Goal: Task Accomplishment & Management: Use online tool/utility

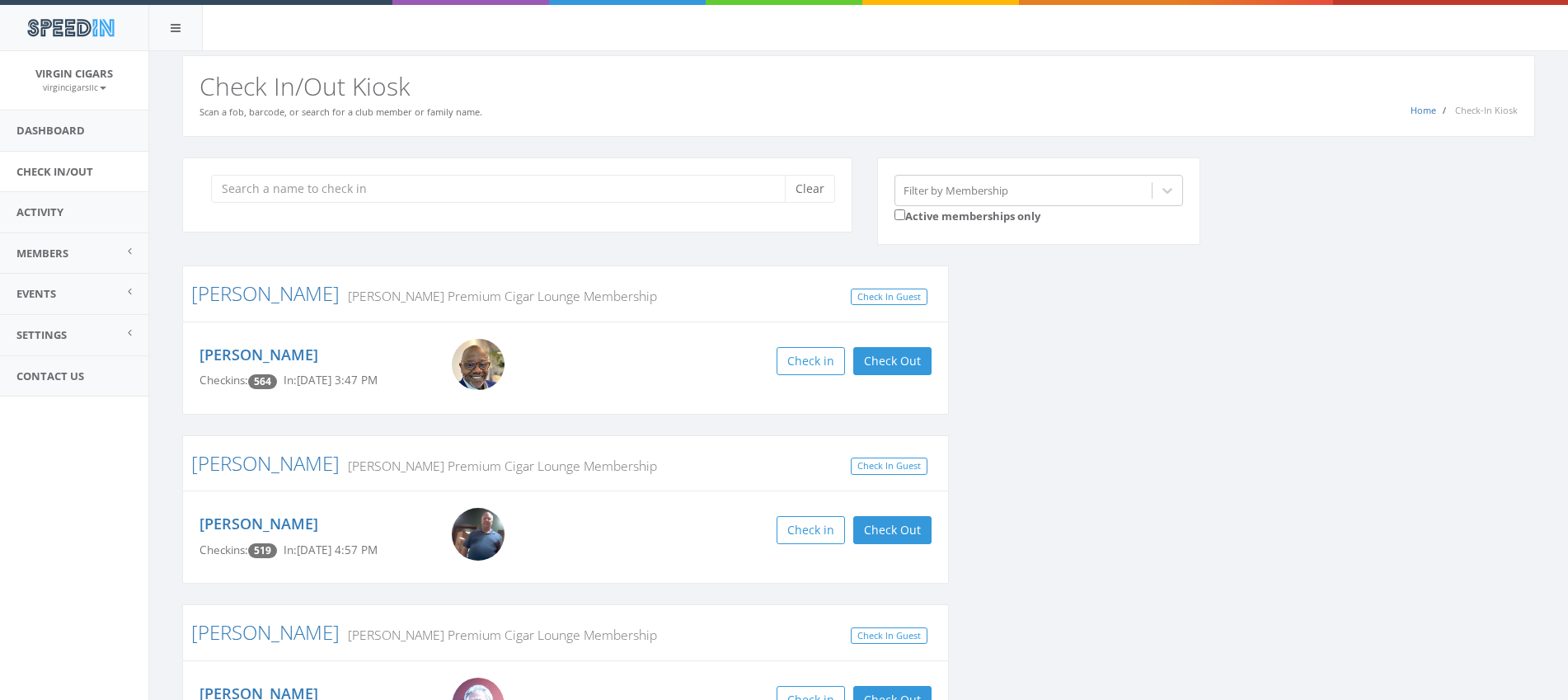
scroll to position [128, 0]
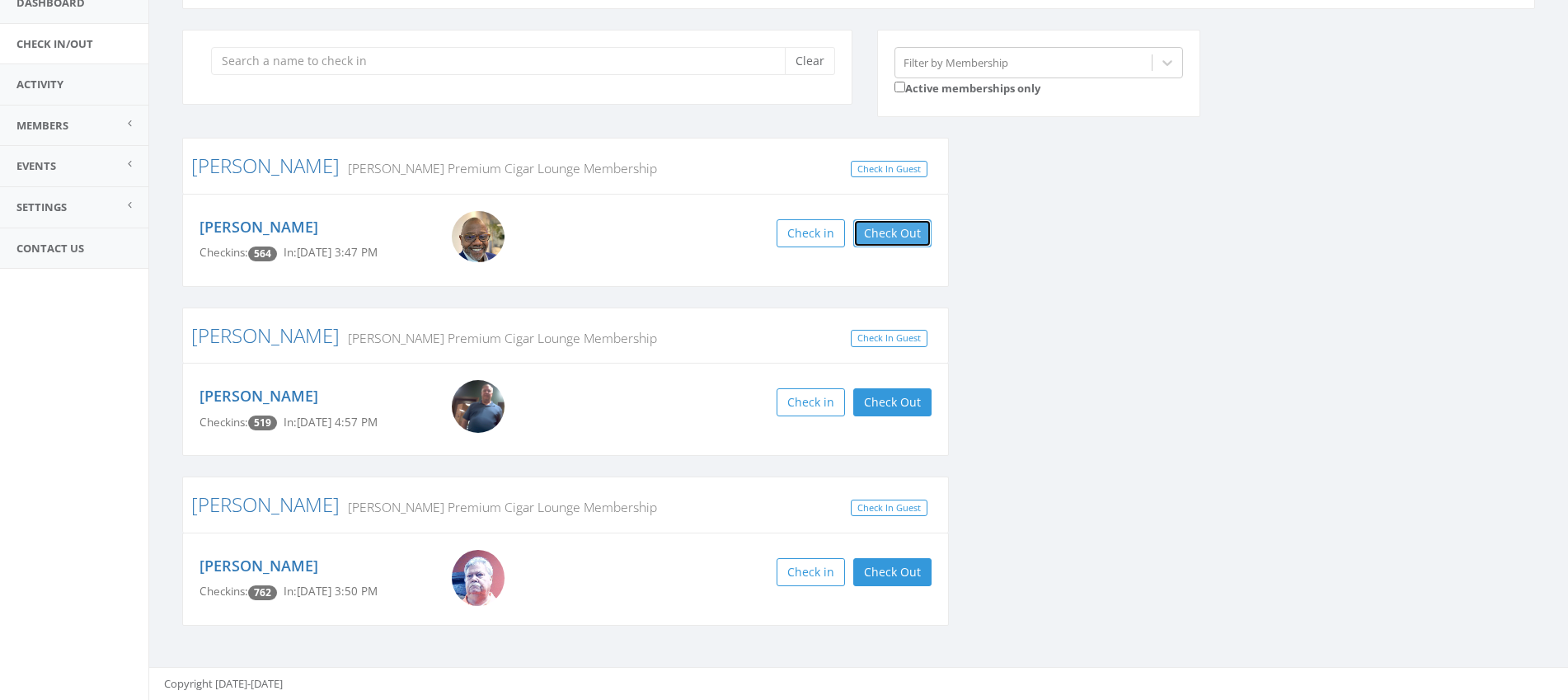
click at [901, 240] on button "Check Out" at bounding box center [891, 234] width 78 height 28
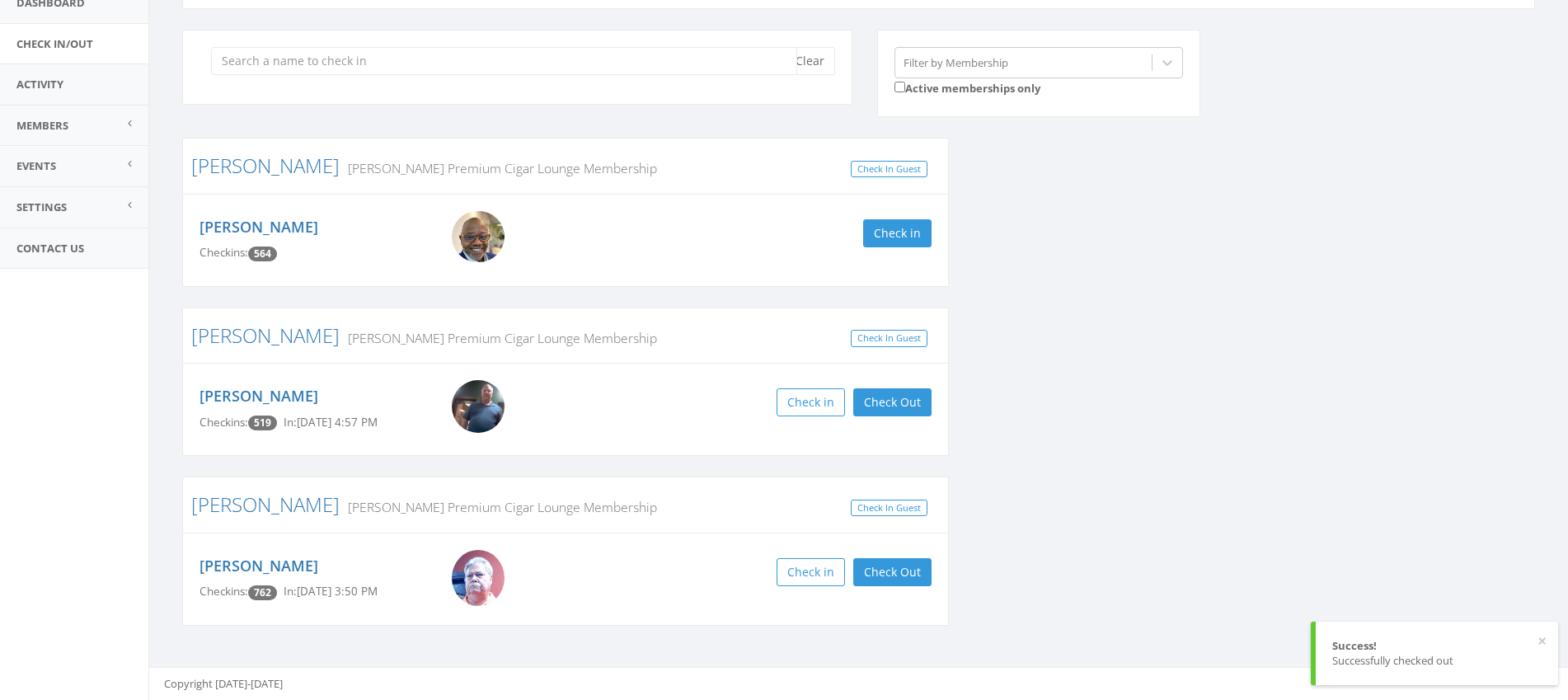
click at [615, 63] on input "search" at bounding box center [504, 61] width 586 height 28
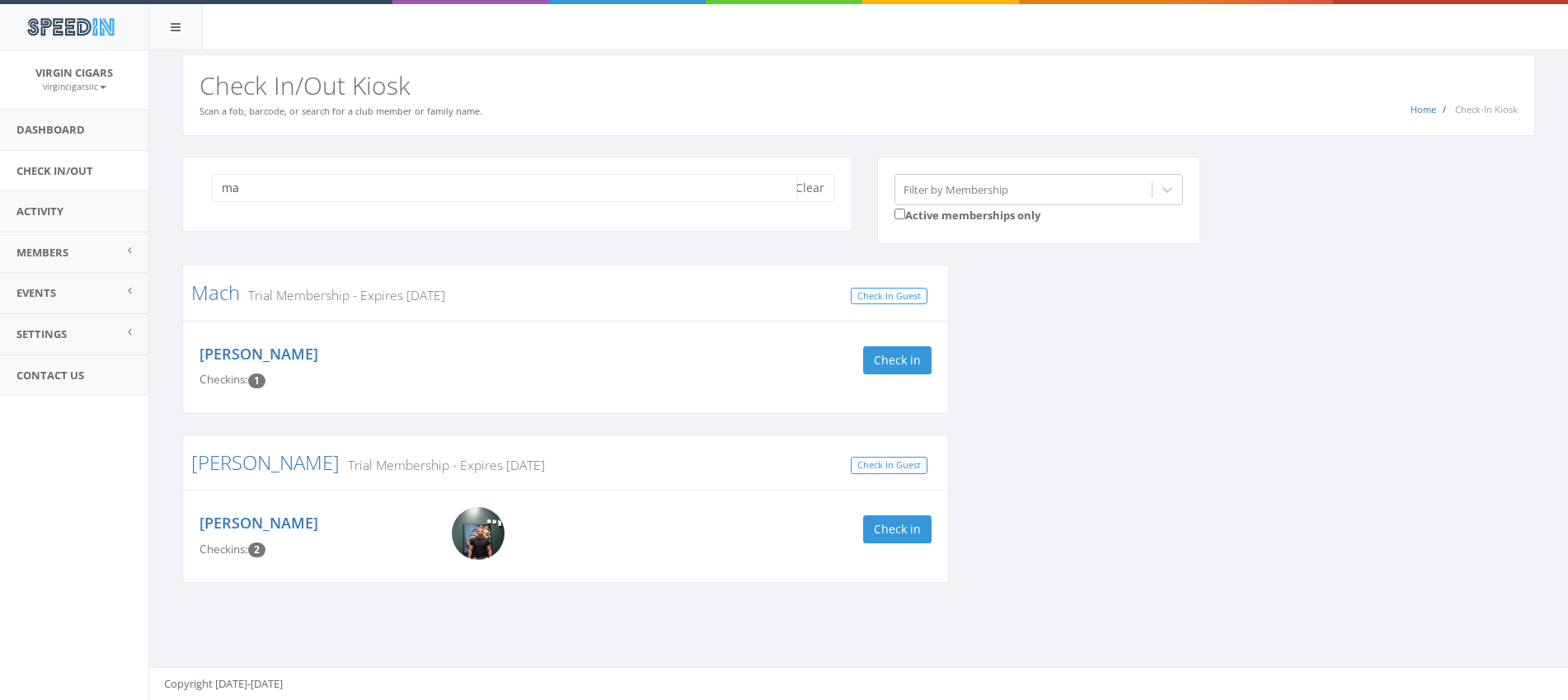
type input "m"
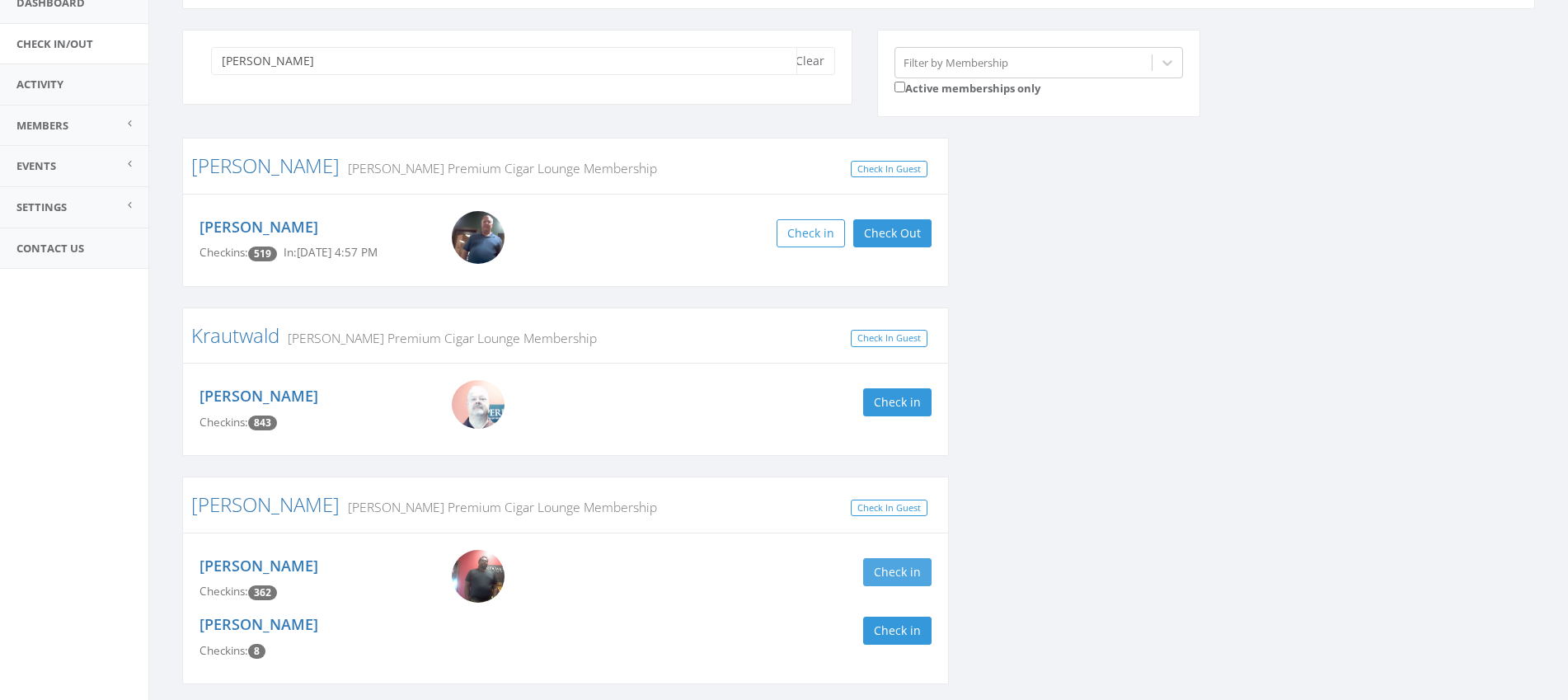
type input "[PERSON_NAME]"
click at [887, 576] on button "Check in" at bounding box center [897, 572] width 69 height 28
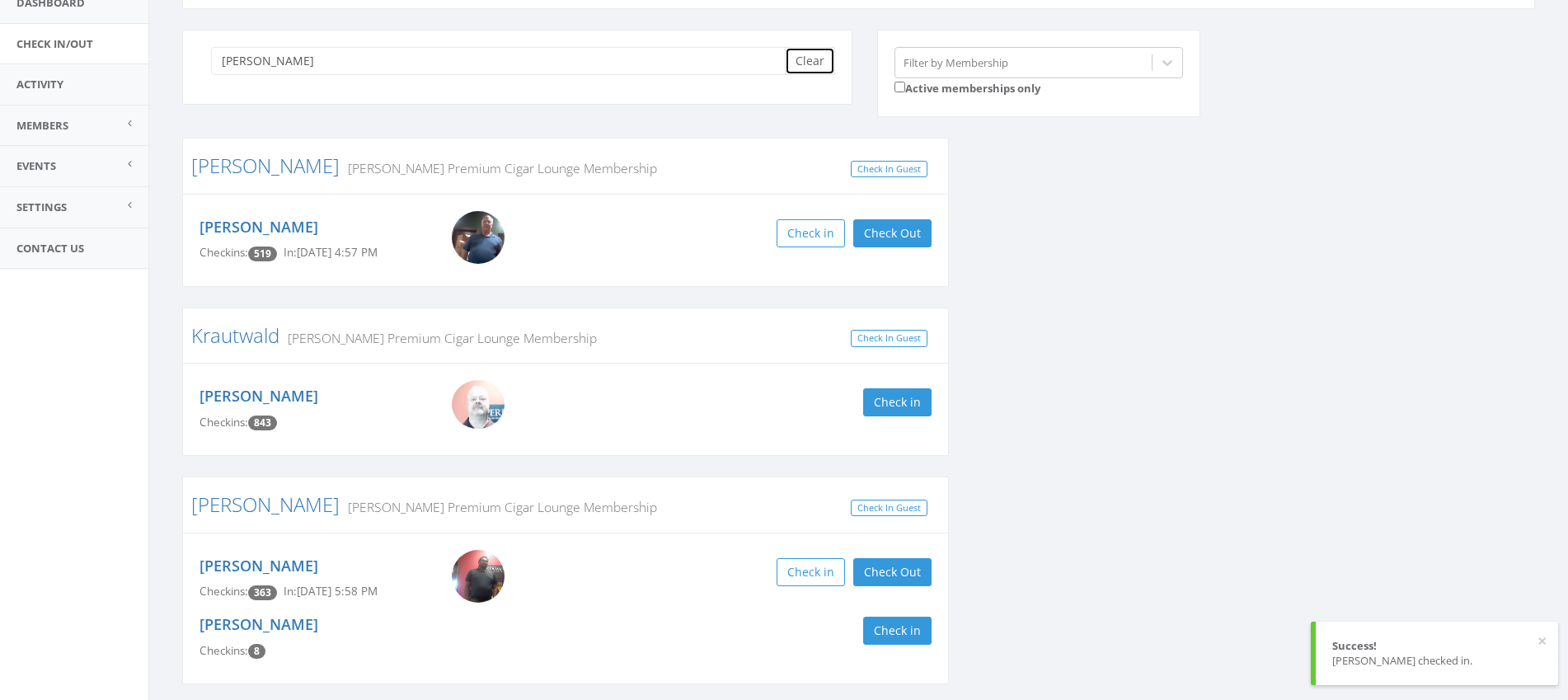
click at [817, 66] on button "Clear" at bounding box center [809, 61] width 50 height 28
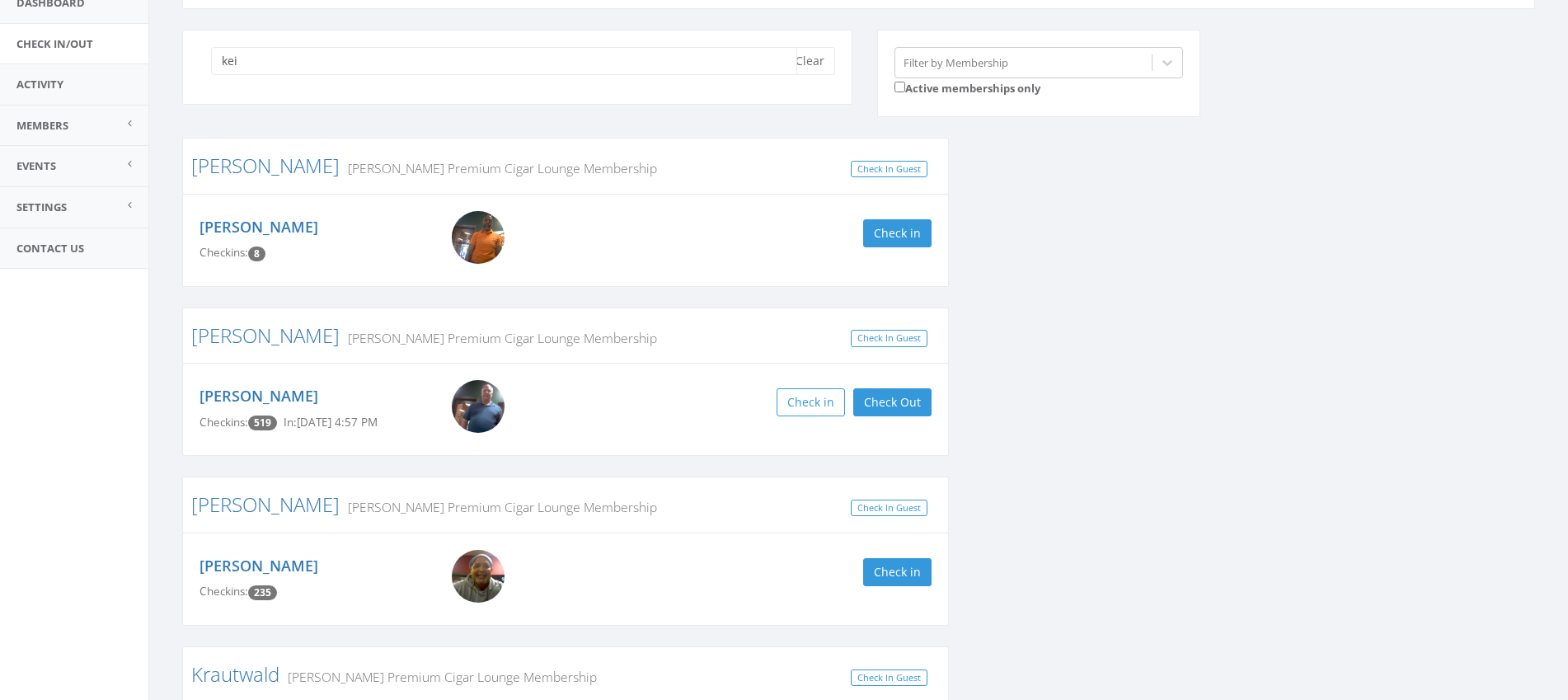
scroll to position [1, 0]
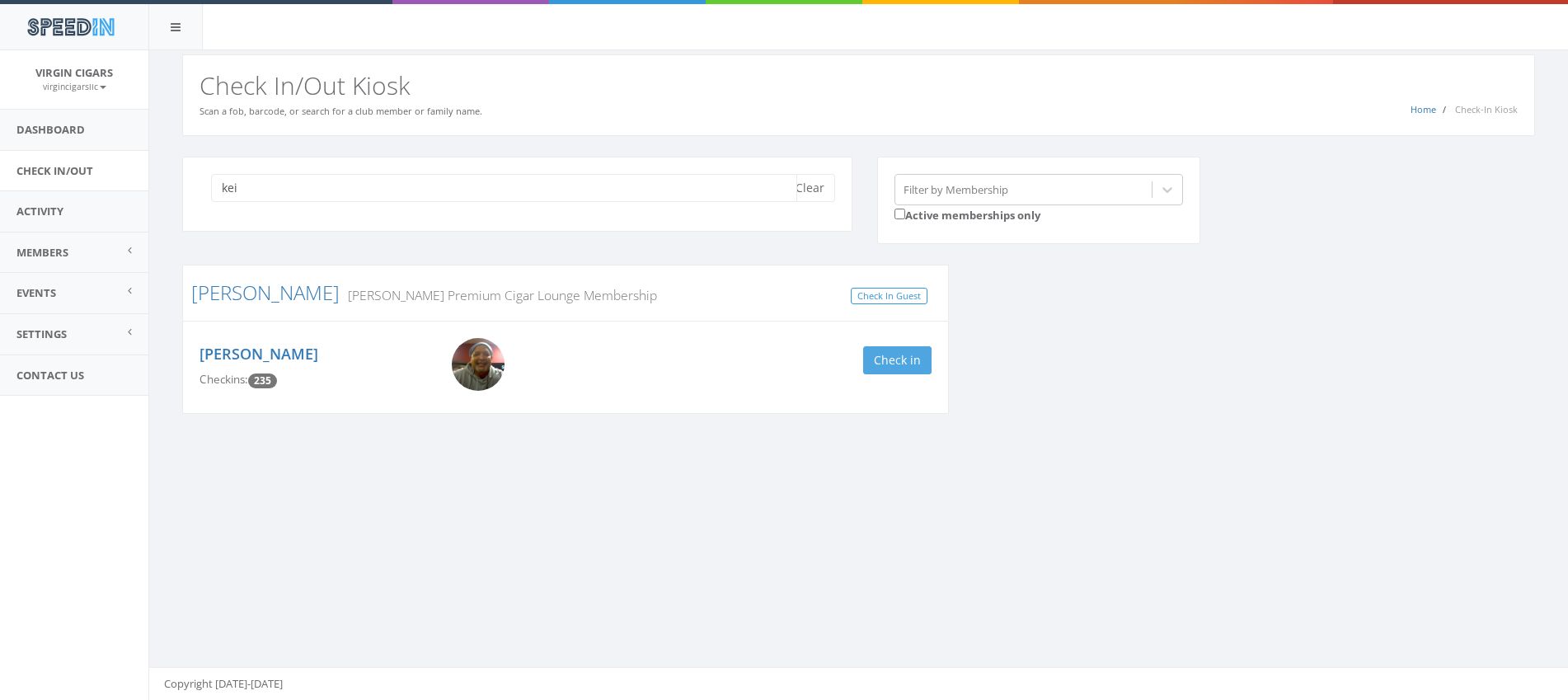
type input "kei"
click at [915, 367] on button "Check in" at bounding box center [897, 360] width 69 height 28
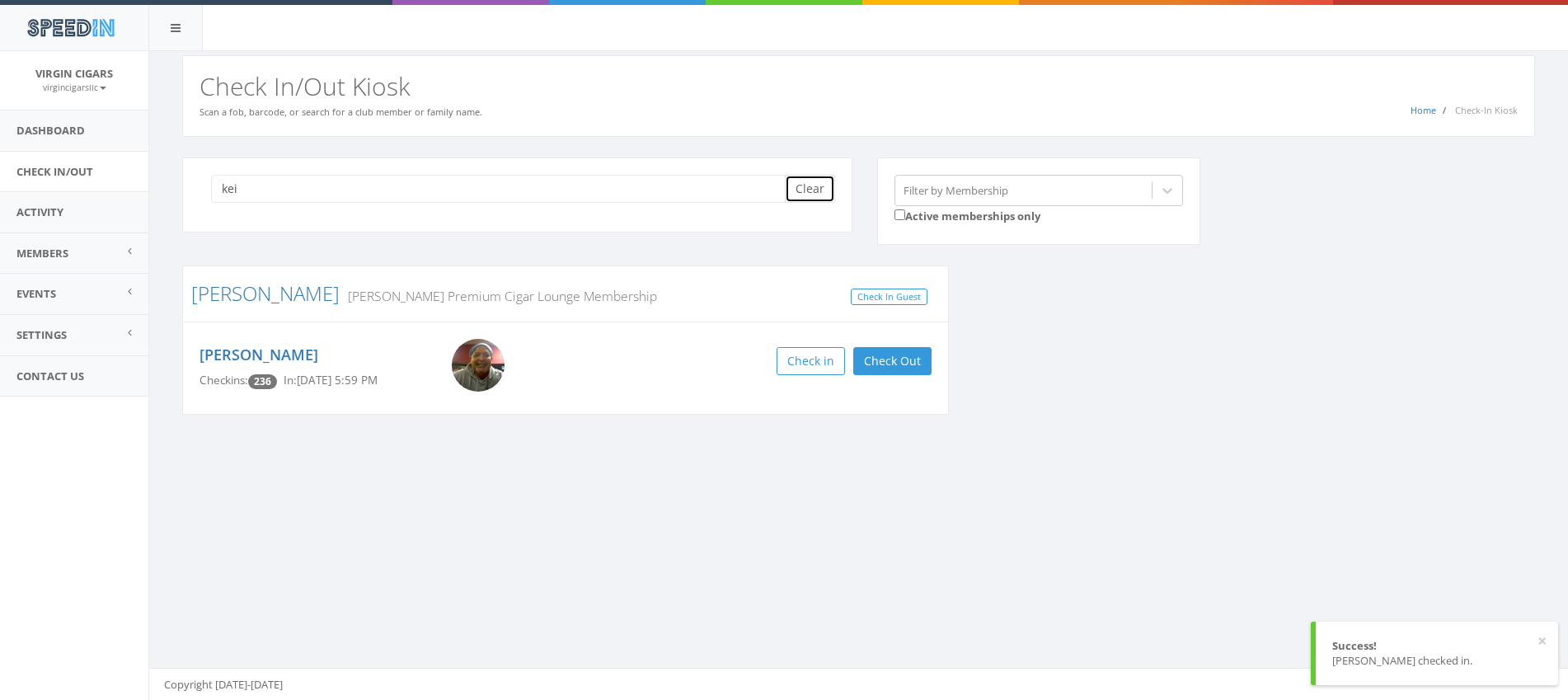
click at [822, 192] on button "Clear" at bounding box center [809, 188] width 50 height 28
